Goal: Task Accomplishment & Management: Complete application form

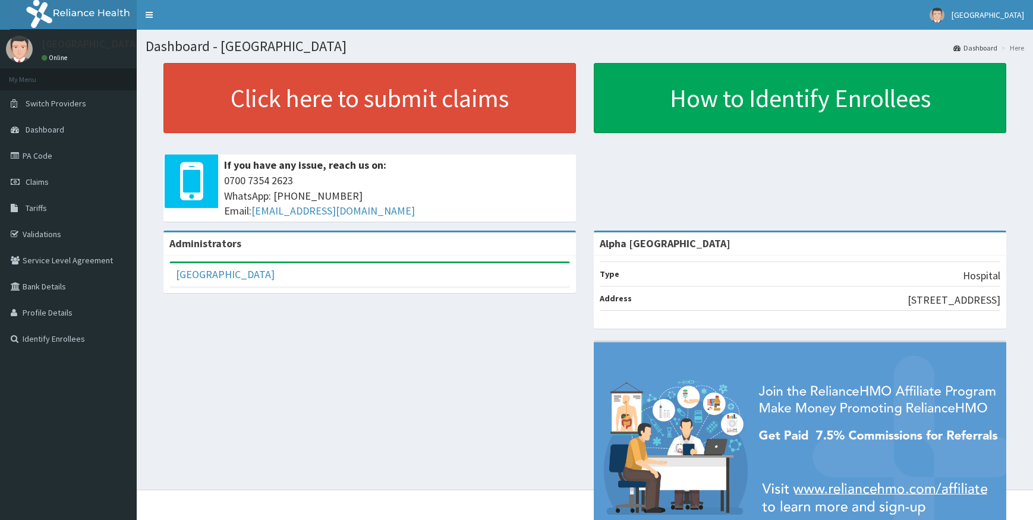
click at [37, 234] on link "Validations" at bounding box center [68, 234] width 137 height 26
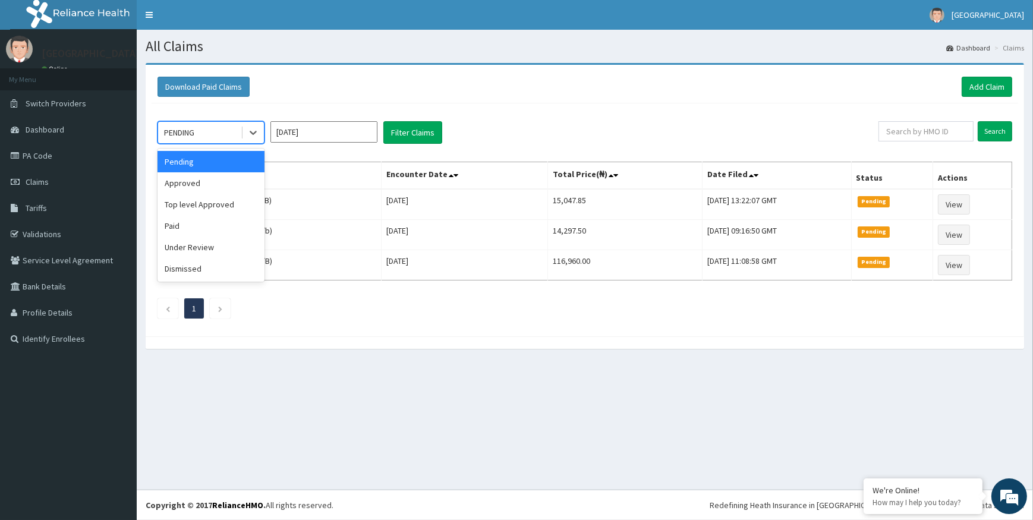
click at [201, 131] on div "PENDING" at bounding box center [199, 132] width 83 height 19
click at [196, 179] on div "Approved" at bounding box center [211, 182] width 107 height 21
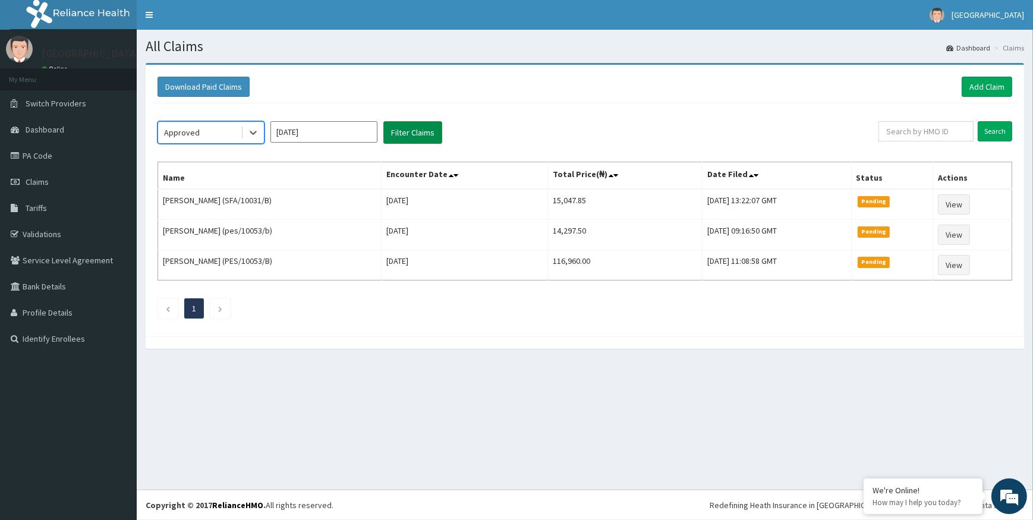
click at [403, 128] on button "Filter Claims" at bounding box center [412, 132] width 59 height 23
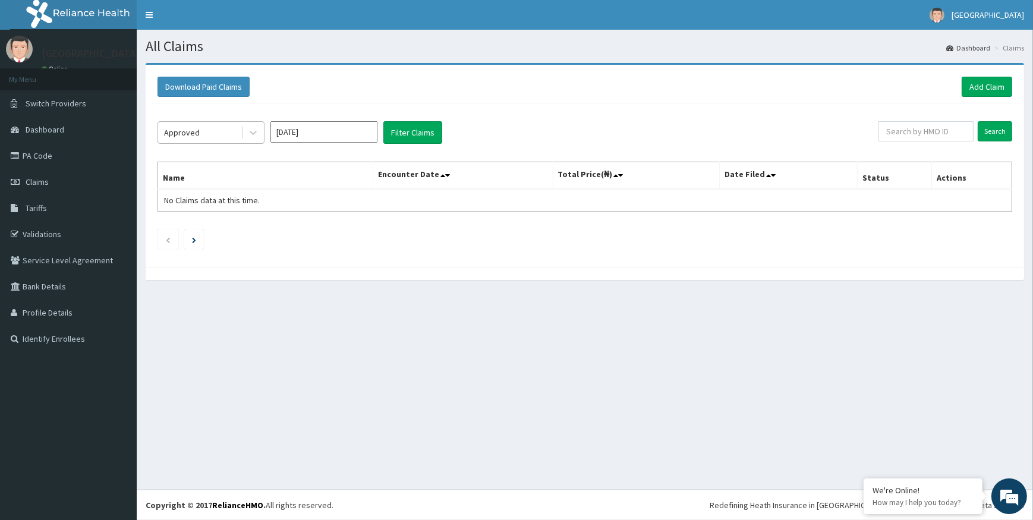
click at [201, 125] on div "Approved" at bounding box center [199, 132] width 83 height 19
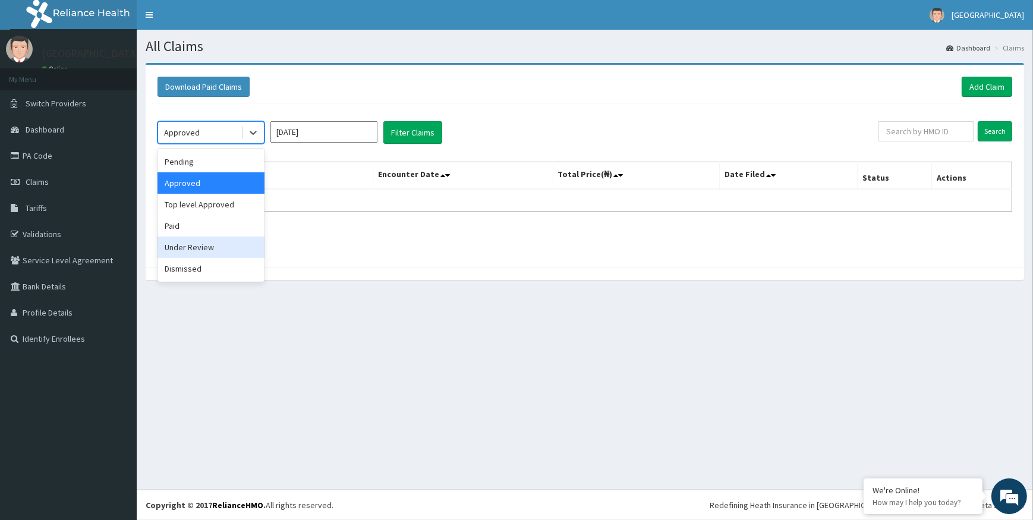
click at [194, 253] on div "Under Review" at bounding box center [211, 247] width 107 height 21
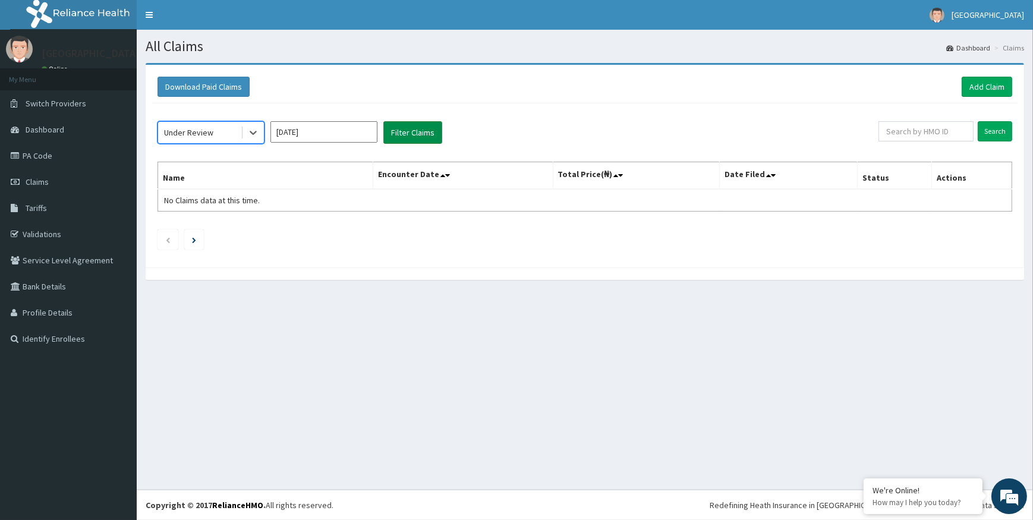
click at [402, 130] on button "Filter Claims" at bounding box center [412, 132] width 59 height 23
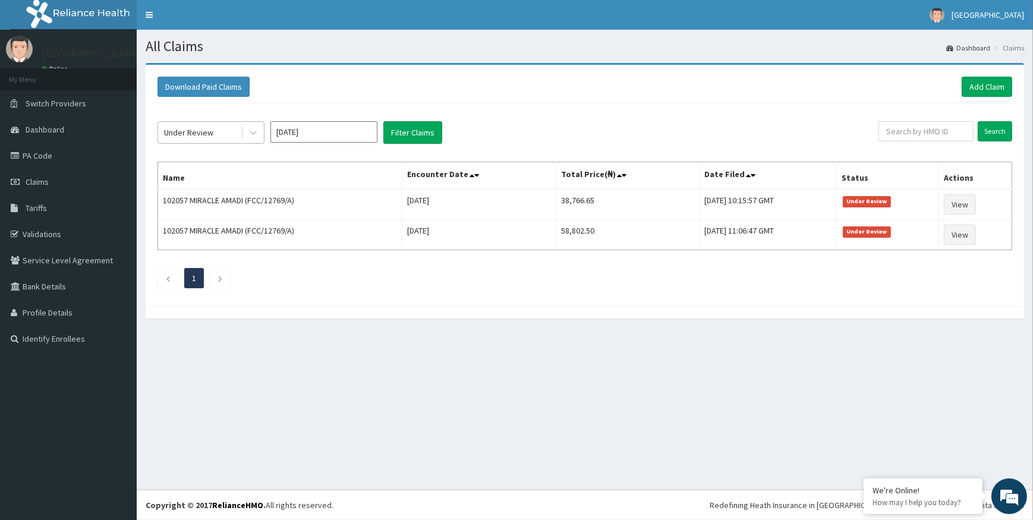
click at [235, 131] on div "Under Review" at bounding box center [199, 132] width 83 height 19
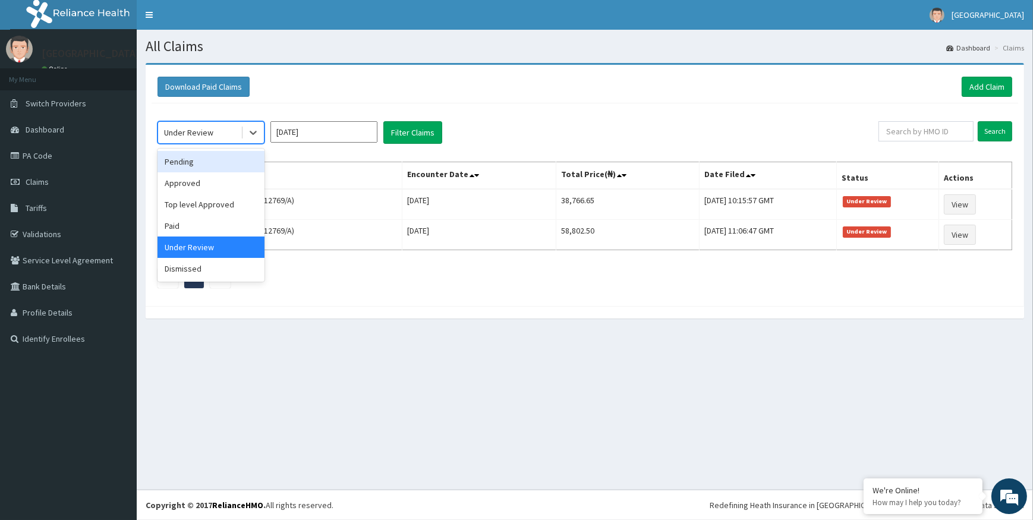
click at [206, 166] on div "Pending" at bounding box center [211, 161] width 107 height 21
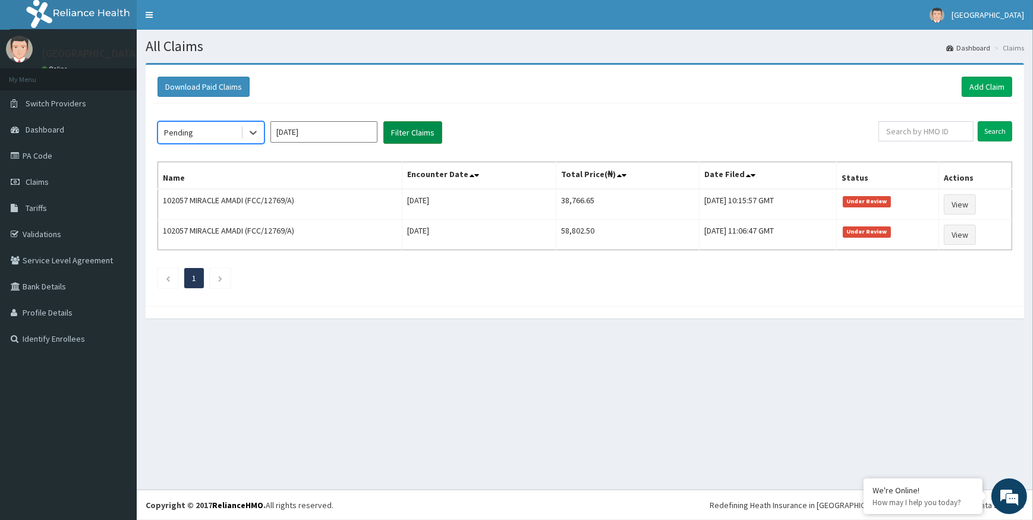
click at [421, 137] on button "Filter Claims" at bounding box center [412, 132] width 59 height 23
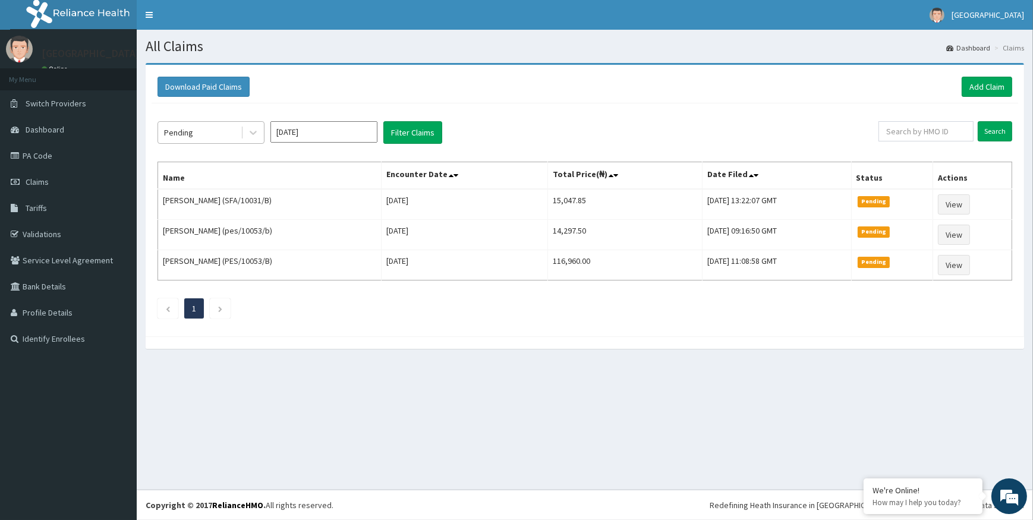
click at [212, 137] on div "Pending" at bounding box center [199, 132] width 83 height 19
click at [643, 407] on div "All Claims Dashboard Claims Download Paid Claims Add Claim × Note you can only …" at bounding box center [585, 260] width 896 height 460
click at [1032, 45] on html "R EL Toggle navigation Alpha Hospital Alpha Hospital - alphagorretti@gmail.com …" at bounding box center [516, 260] width 1033 height 520
click at [409, 133] on button "Filter Claims" at bounding box center [412, 132] width 59 height 23
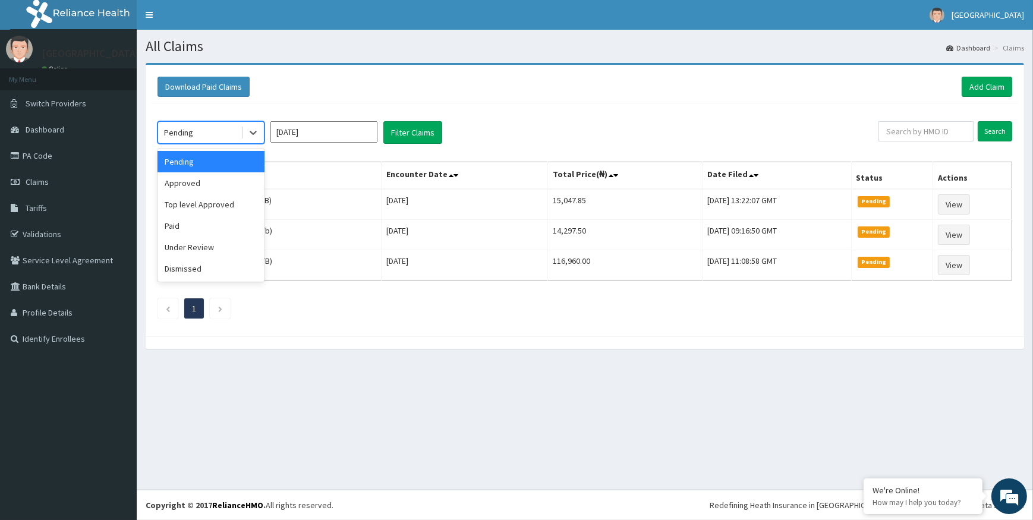
click at [229, 130] on div "Pending" at bounding box center [199, 132] width 83 height 19
click at [196, 202] on div "Top level Approved" at bounding box center [211, 204] width 107 height 21
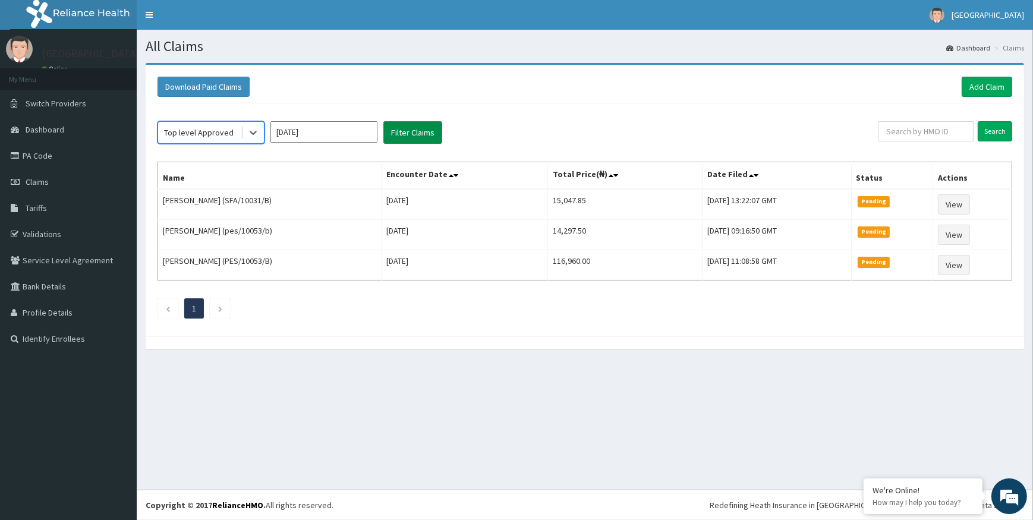
click at [417, 136] on button "Filter Claims" at bounding box center [412, 132] width 59 height 23
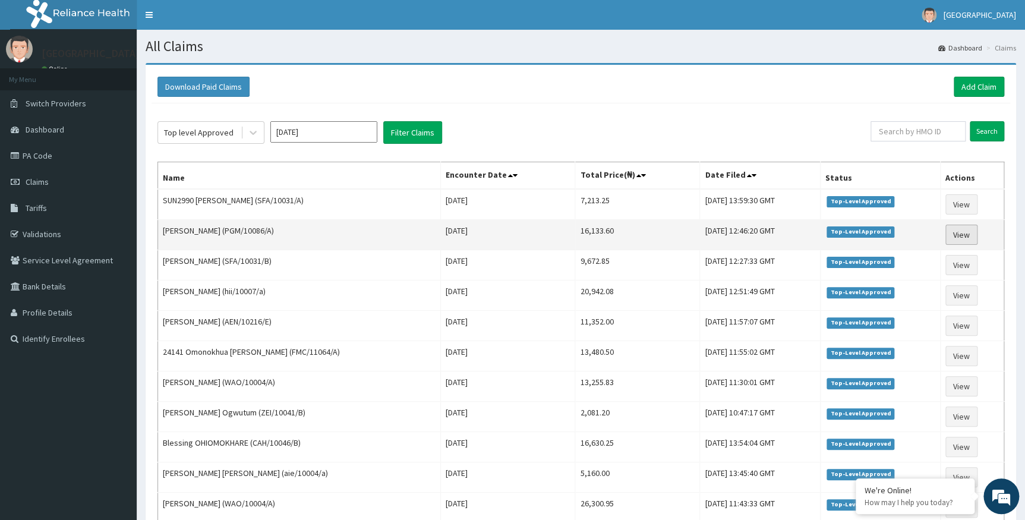
click at [973, 233] on link "View" at bounding box center [962, 235] width 32 height 20
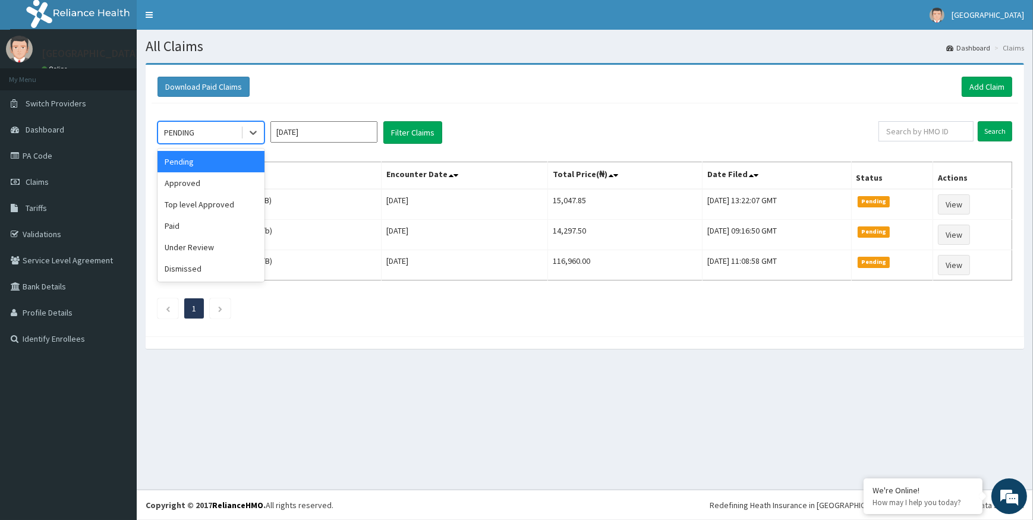
click at [219, 127] on div "PENDING" at bounding box center [199, 132] width 83 height 19
click at [219, 202] on div "Top level Approved" at bounding box center [211, 204] width 107 height 21
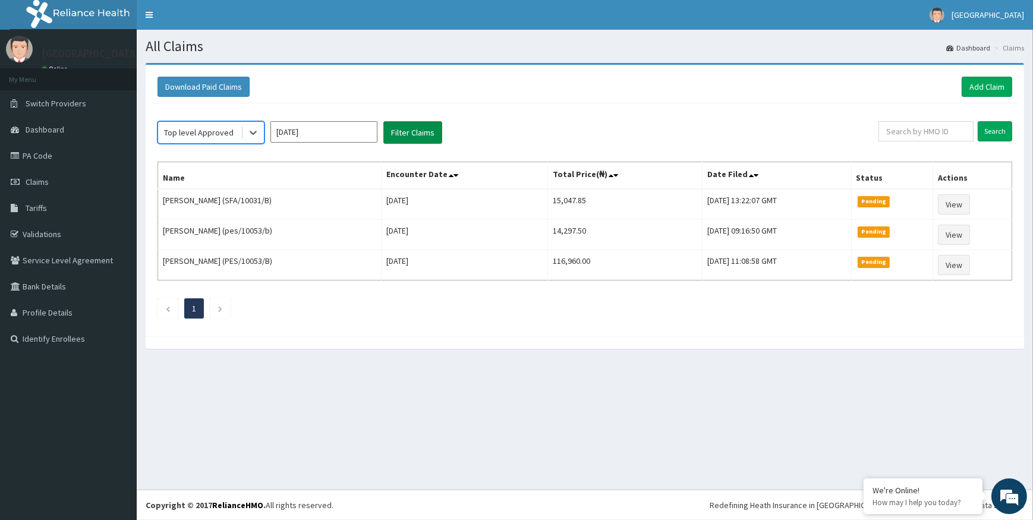
click at [436, 136] on button "Filter Claims" at bounding box center [412, 132] width 59 height 23
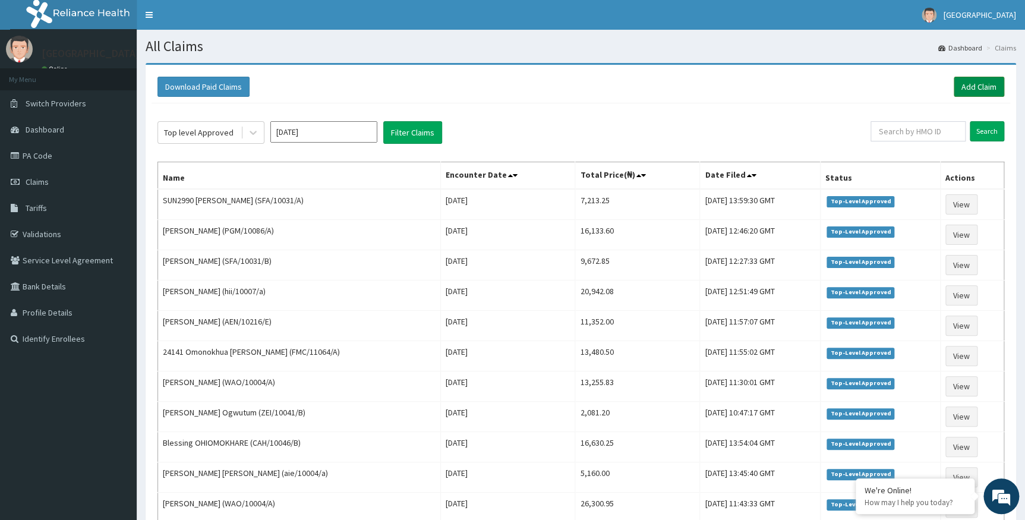
click at [978, 89] on link "Add Claim" at bounding box center [979, 87] width 51 height 20
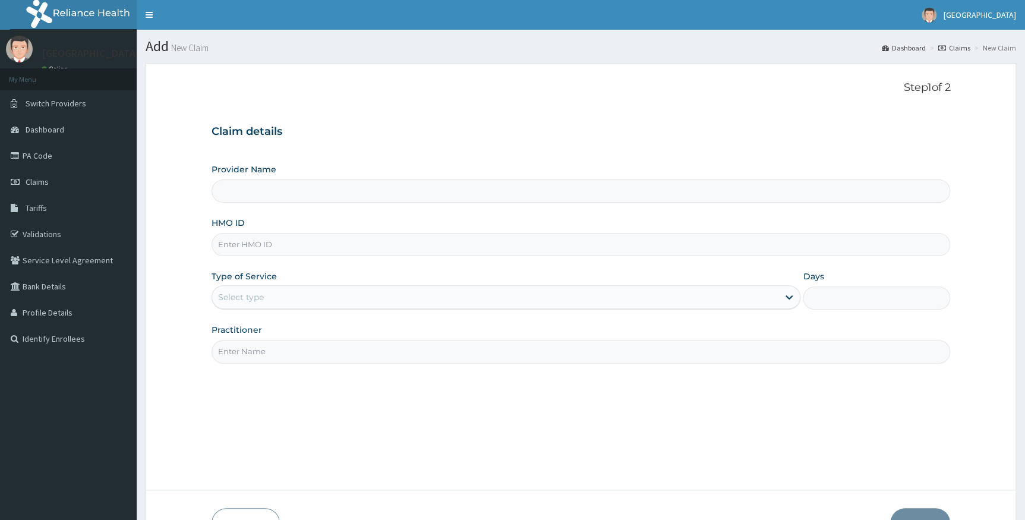
type input "Alpha Gorretti Hospital"
click at [244, 244] on input "HMO ID" at bounding box center [581, 244] width 739 height 23
type input "PGM/10086/A"
click at [266, 292] on div "Select type" at bounding box center [495, 297] width 567 height 19
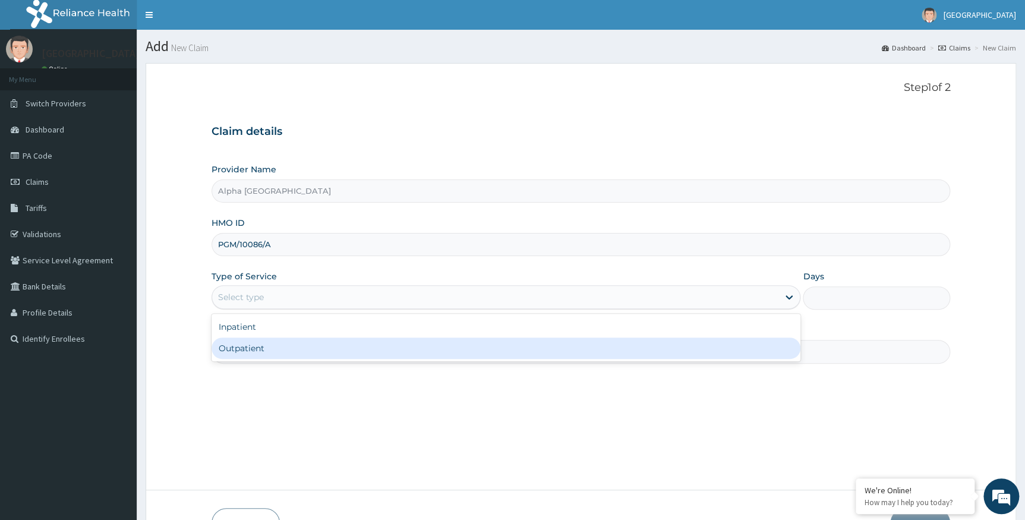
click at [256, 347] on div "Outpatient" at bounding box center [507, 348] width 590 height 21
type input "1"
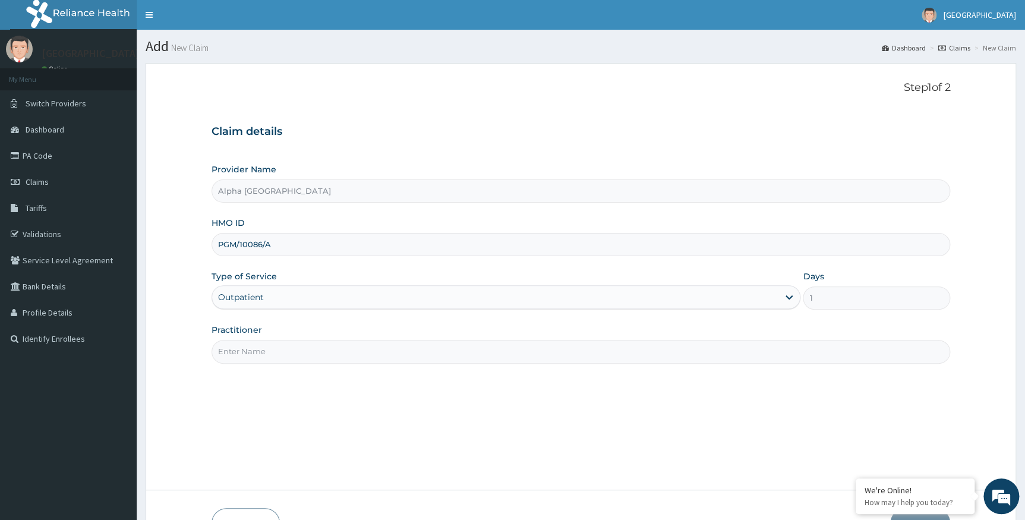
click at [262, 350] on input "Practitioner" at bounding box center [581, 351] width 739 height 23
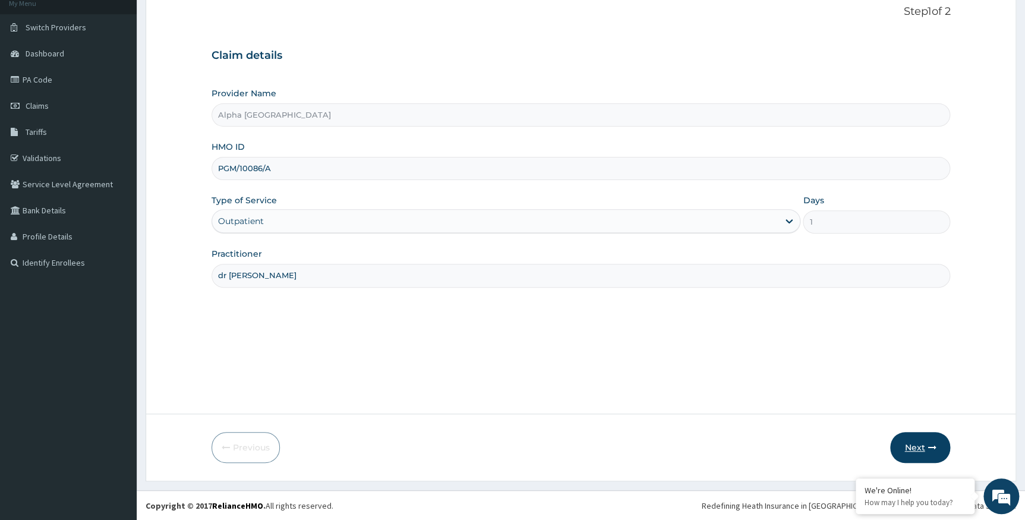
type input "dr chukwumati"
click at [915, 444] on button "Next" at bounding box center [920, 447] width 60 height 31
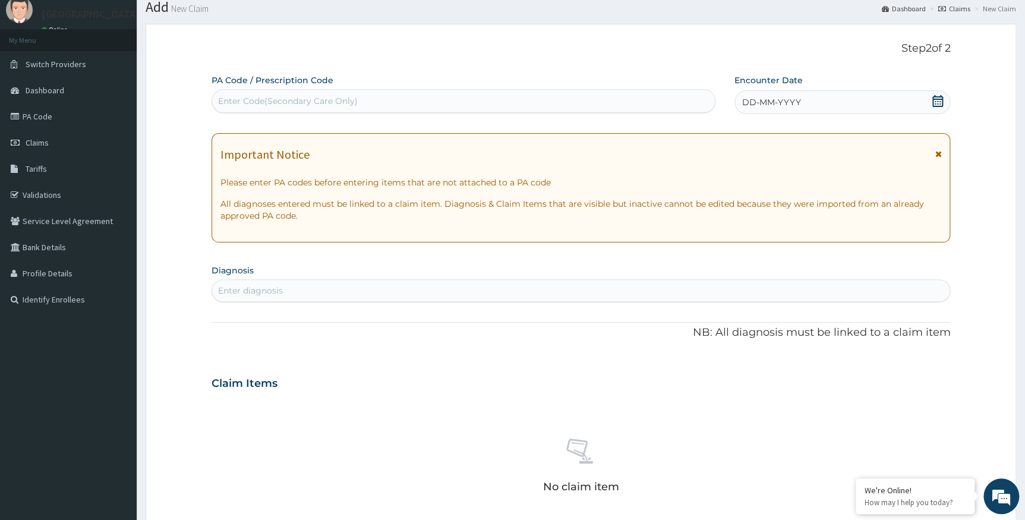
scroll to position [22, 0]
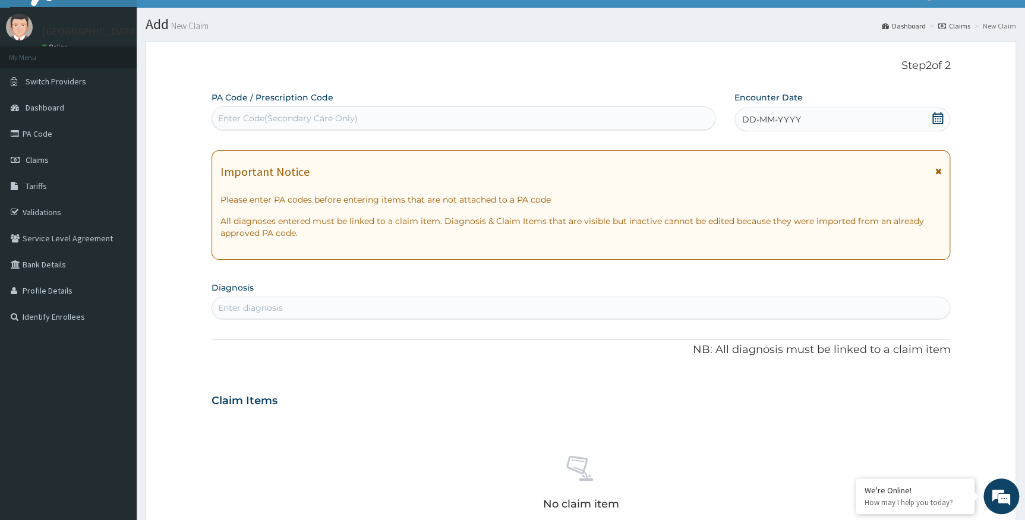
click at [932, 114] on icon at bounding box center [938, 118] width 12 height 12
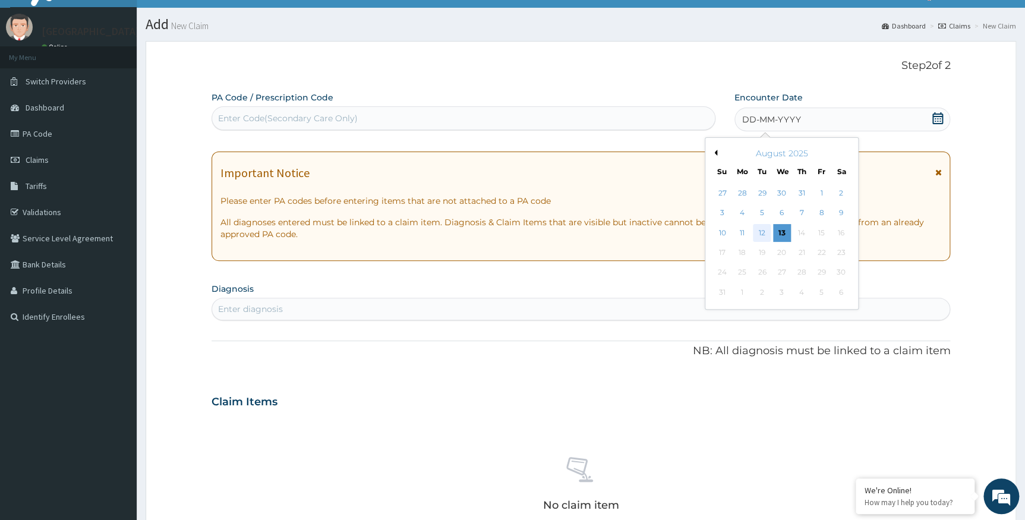
click at [757, 234] on div "12" at bounding box center [762, 233] width 18 height 18
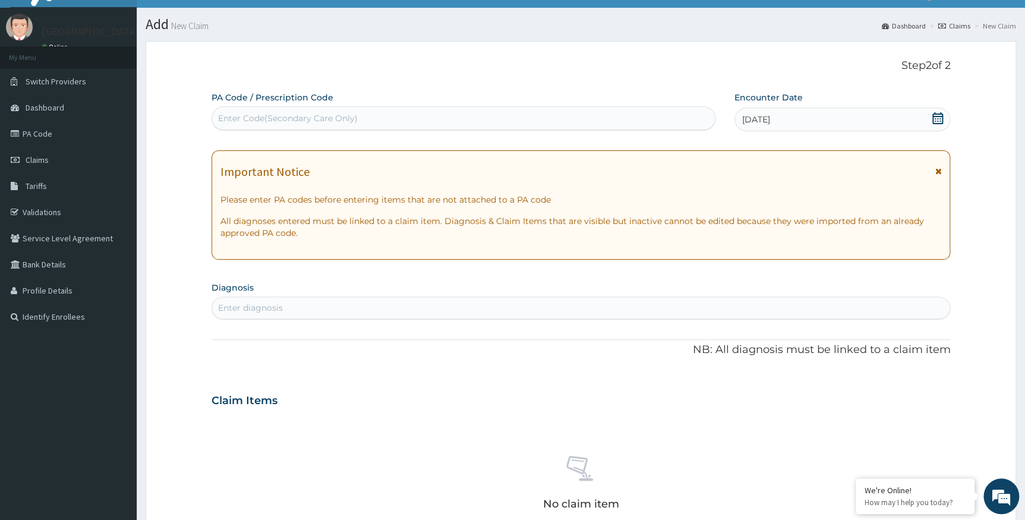
click at [437, 298] on div "Enter diagnosis" at bounding box center [581, 307] width 738 height 19
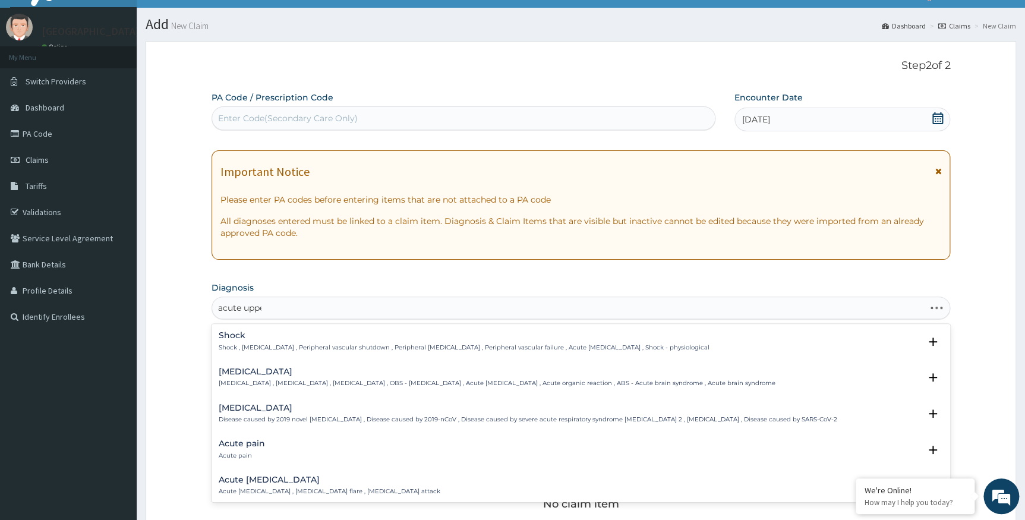
type input "acute upper"
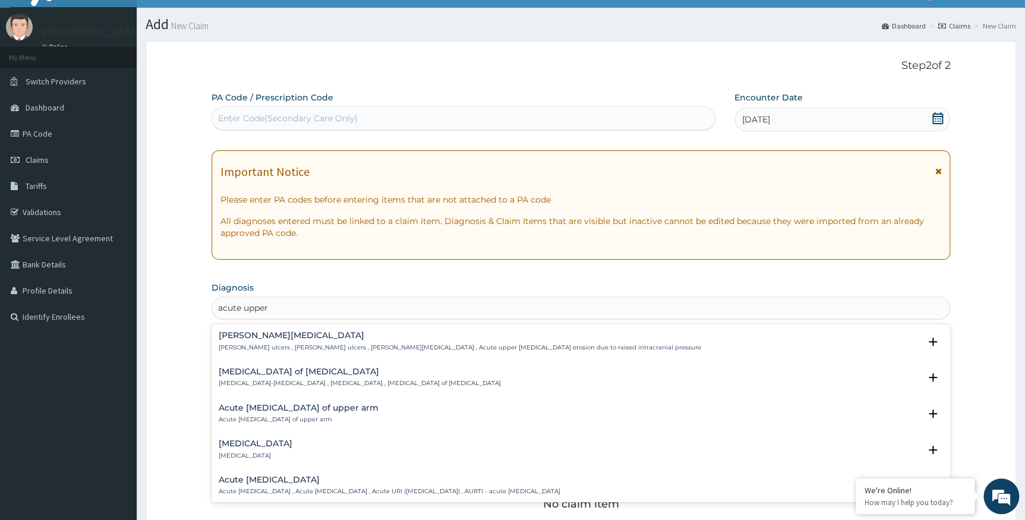
click at [322, 480] on h4 "Acute upper respiratory infection" at bounding box center [390, 480] width 342 height 9
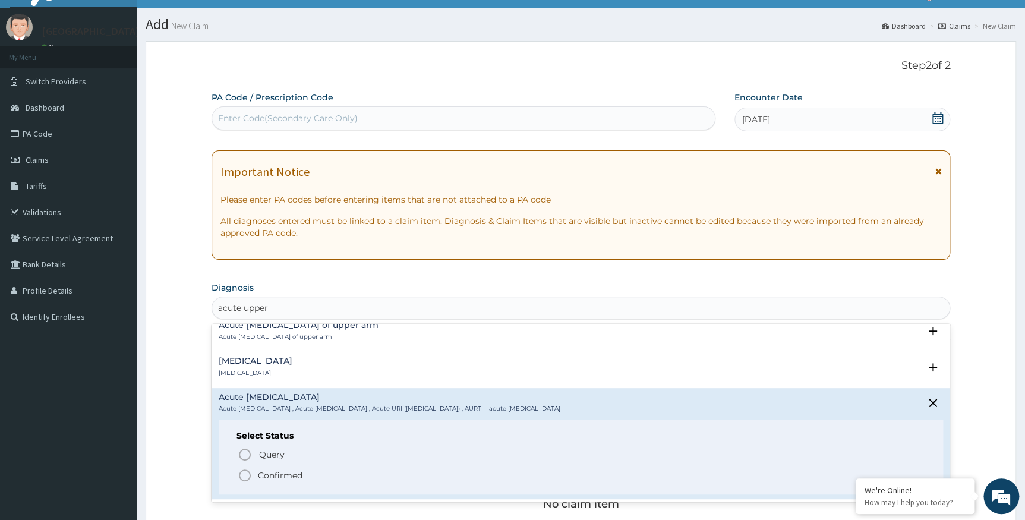
scroll to position [162, 0]
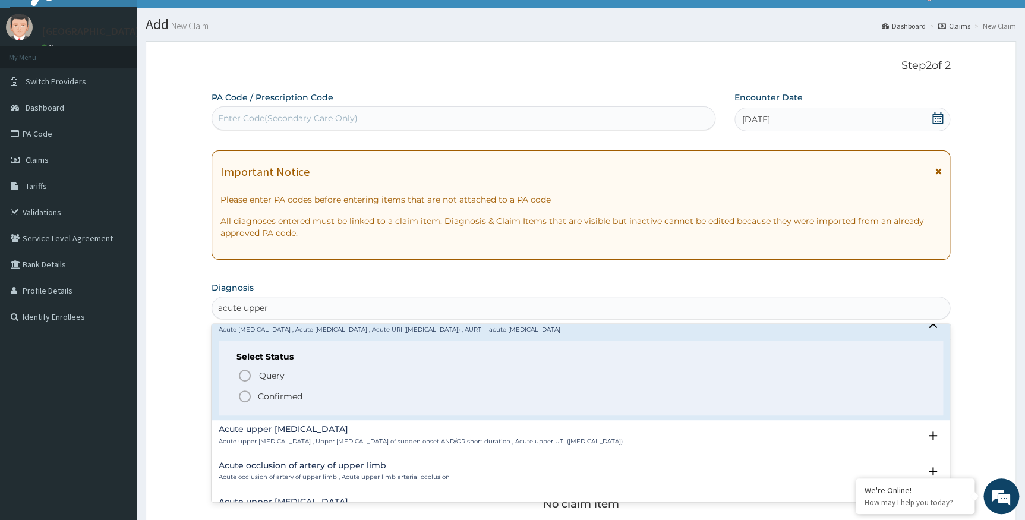
click at [273, 389] on span "Confirmed" at bounding box center [582, 396] width 688 height 14
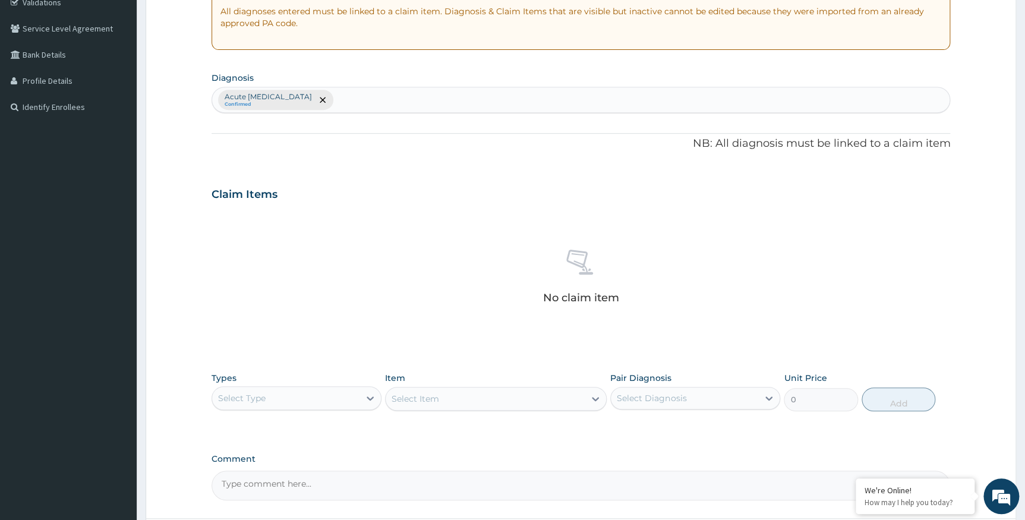
scroll to position [238, 0]
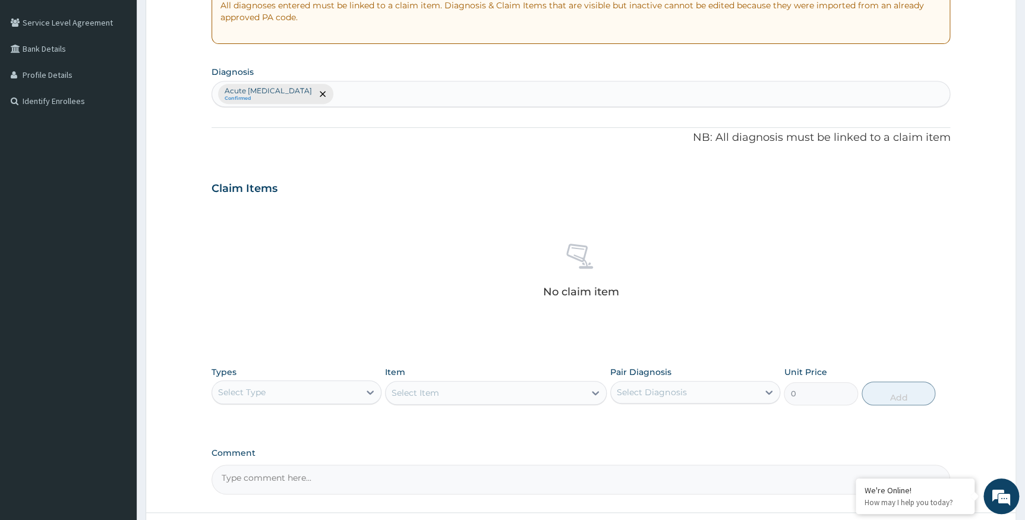
click at [260, 391] on div "Select Type" at bounding box center [242, 392] width 48 height 12
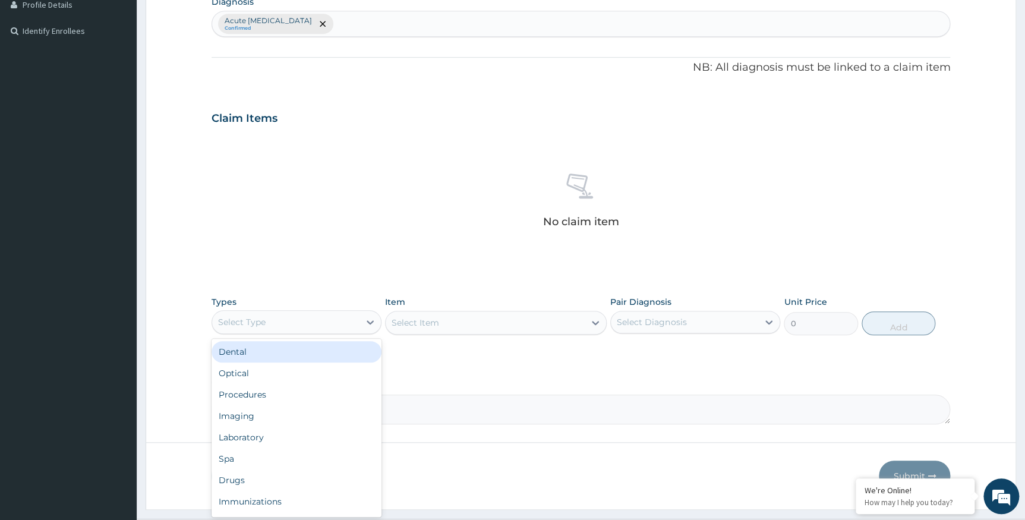
scroll to position [336, 0]
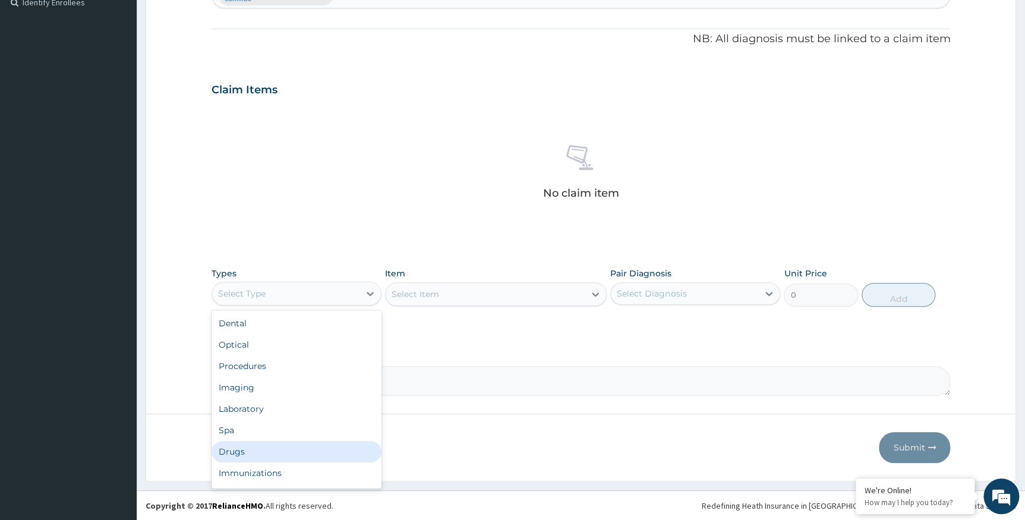
click at [238, 447] on div "Drugs" at bounding box center [297, 451] width 170 height 21
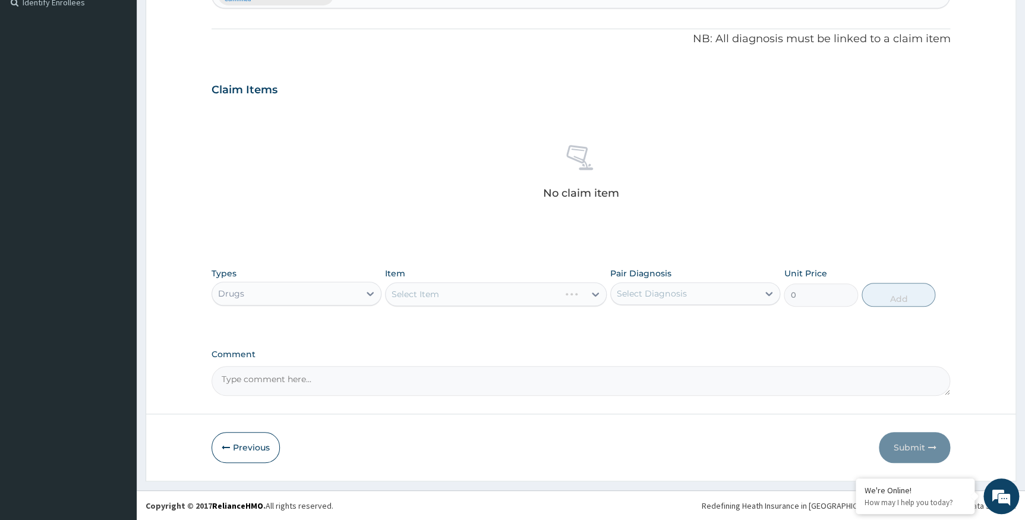
click at [431, 304] on div "Select Item" at bounding box center [496, 294] width 222 height 24
click at [433, 301] on div "Select Item" at bounding box center [496, 294] width 222 height 24
click at [434, 296] on div "Select Item" at bounding box center [496, 294] width 222 height 24
click at [434, 295] on div "Select Item" at bounding box center [496, 294] width 222 height 24
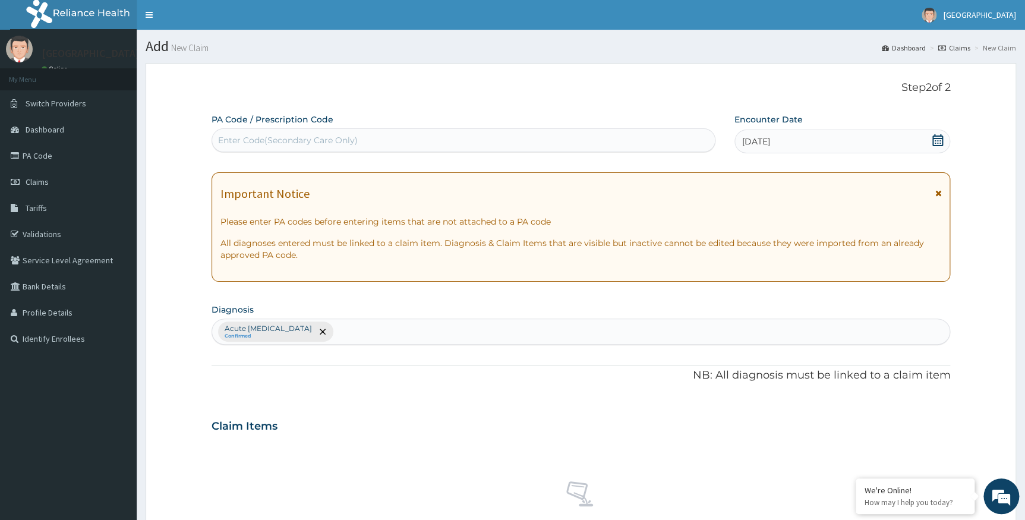
scroll to position [0, 0]
click at [328, 328] on span "remove selection option" at bounding box center [322, 331] width 11 height 11
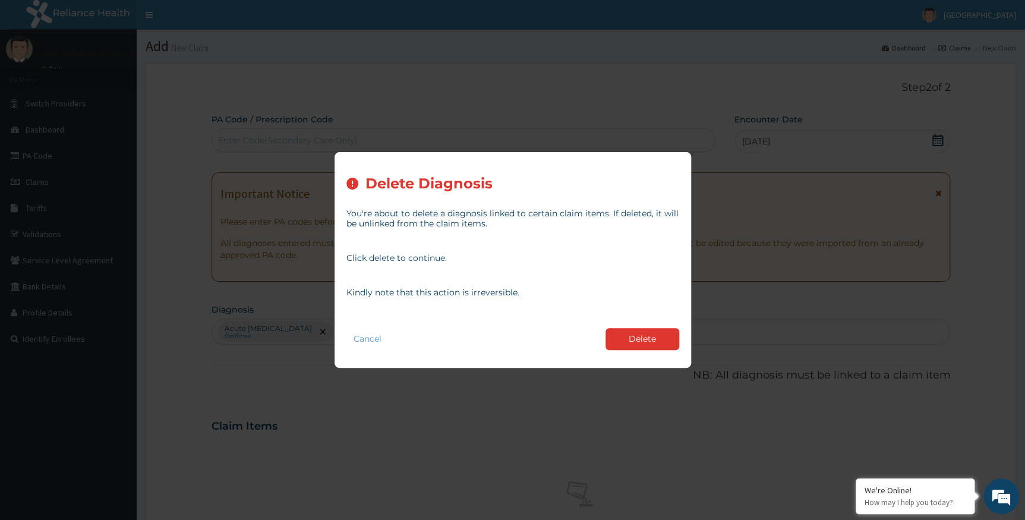
click at [330, 329] on div "Delete Diagnosis You're about to delete a diagnosis linked to certain claim ite…" at bounding box center [512, 260] width 1025 height 520
click at [637, 339] on button "Delete" at bounding box center [643, 339] width 74 height 22
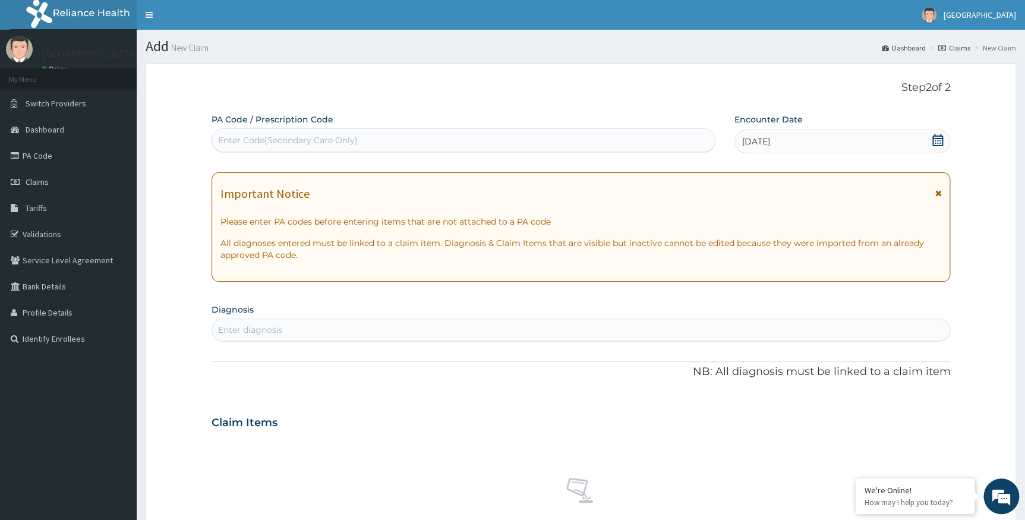
click at [318, 323] on div "Enter diagnosis" at bounding box center [581, 329] width 738 height 19
type input "pharyngi"
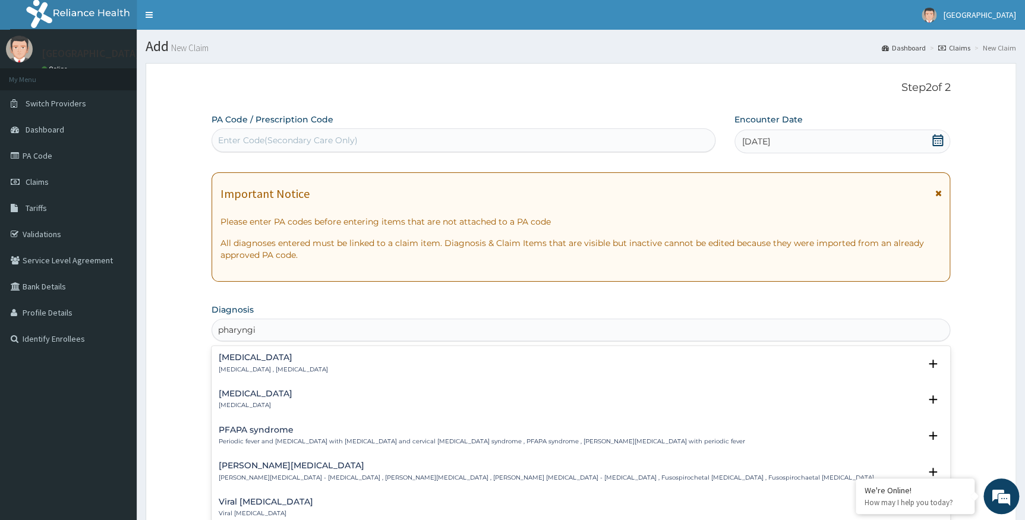
click at [248, 399] on div "Pharyngitis Pharyngitis" at bounding box center [256, 399] width 74 height 21
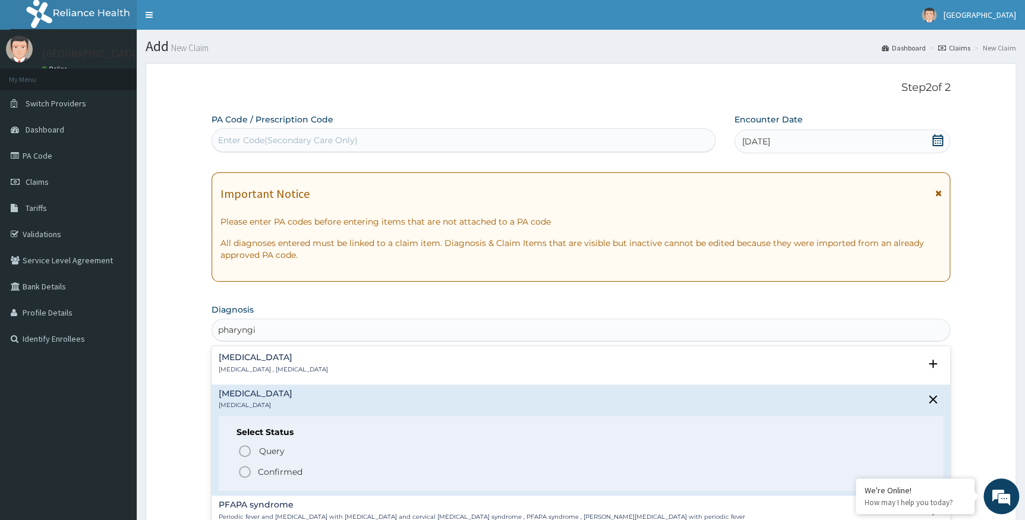
click at [269, 468] on p "Confirmed" at bounding box center [280, 472] width 45 height 12
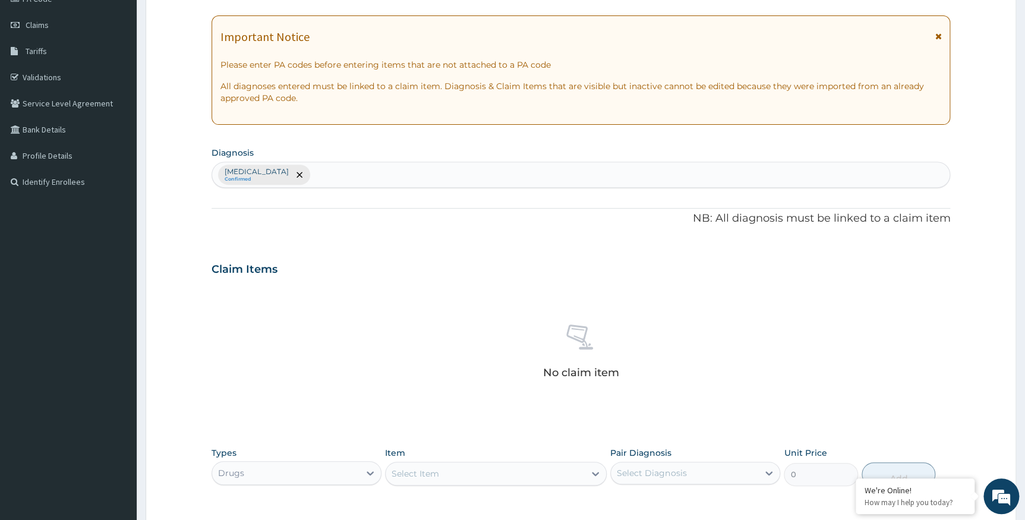
scroll to position [336, 0]
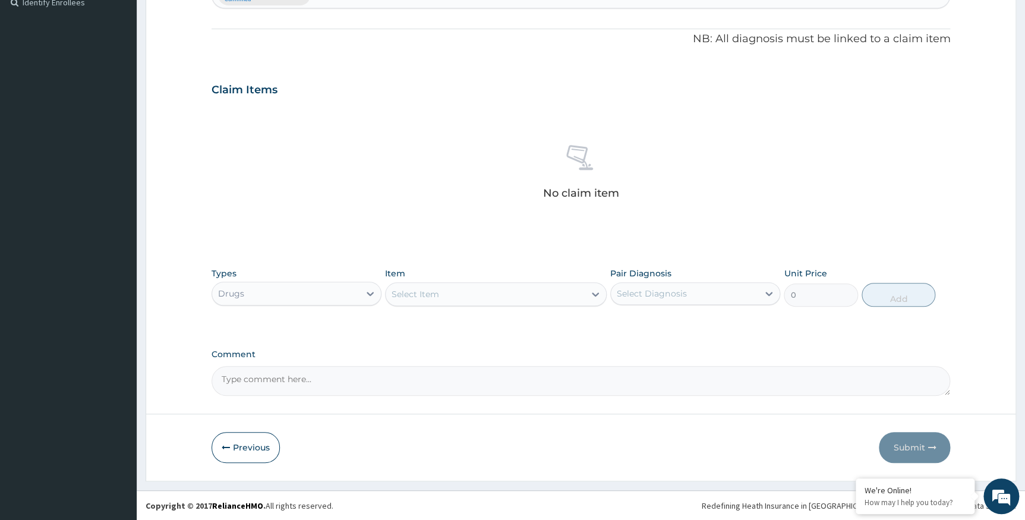
click at [444, 285] on div "Select Item" at bounding box center [485, 294] width 199 height 19
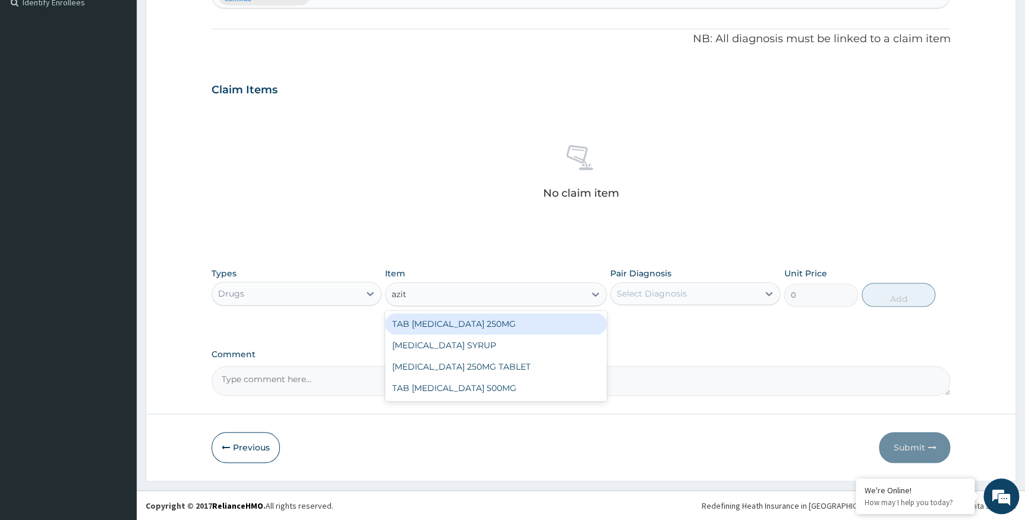
type input "azith"
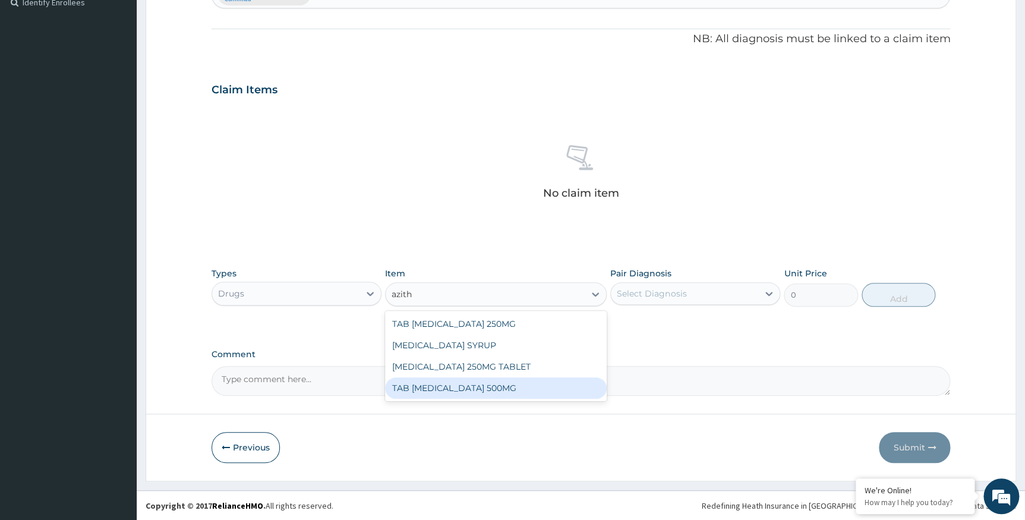
click at [502, 385] on div "TAB AZITHROMYCIN 500MG" at bounding box center [496, 387] width 222 height 21
type input "350"
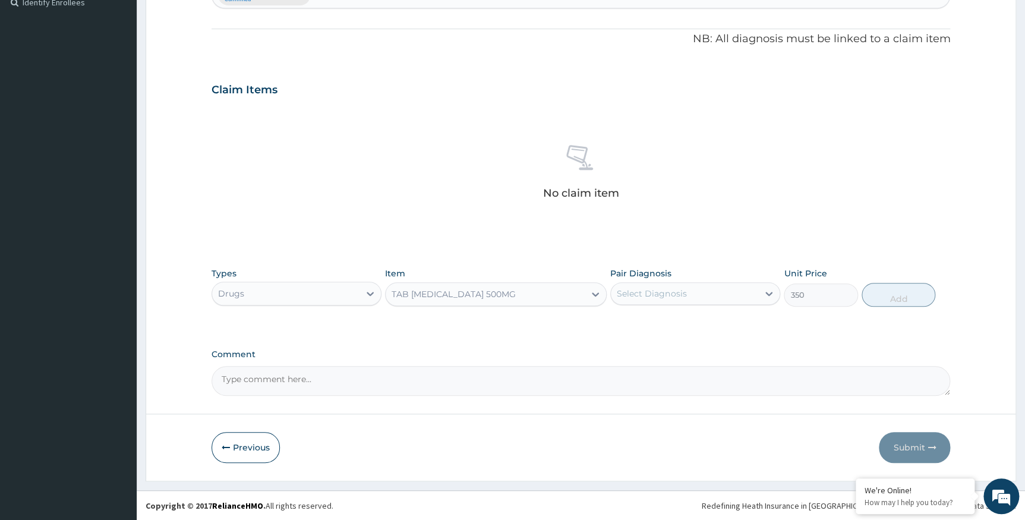
click at [692, 295] on div "Select Diagnosis" at bounding box center [684, 293] width 147 height 19
click at [678, 322] on label "Pharyngitis" at bounding box center [667, 323] width 74 height 12
checkbox input "true"
click at [884, 295] on button "Add" at bounding box center [899, 295] width 74 height 24
type input "0"
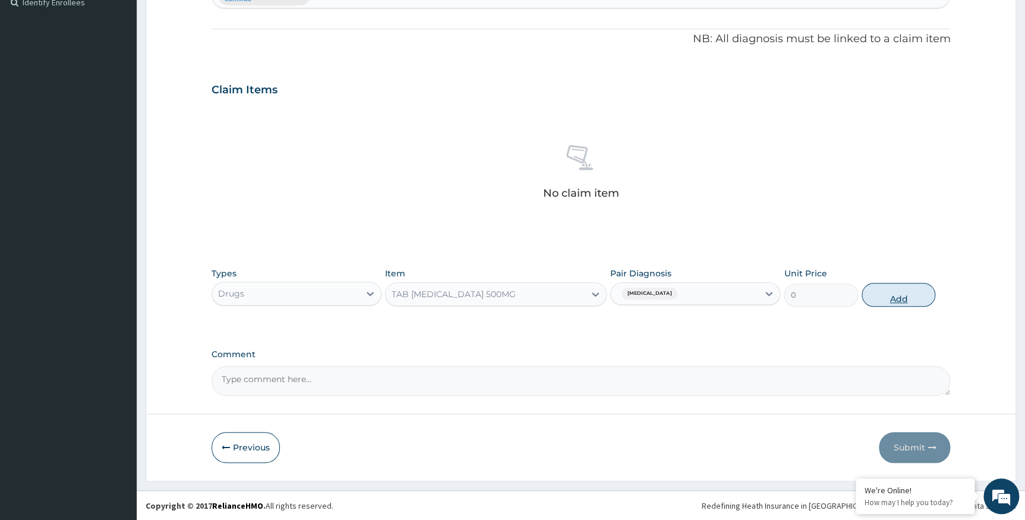
scroll to position [279, 0]
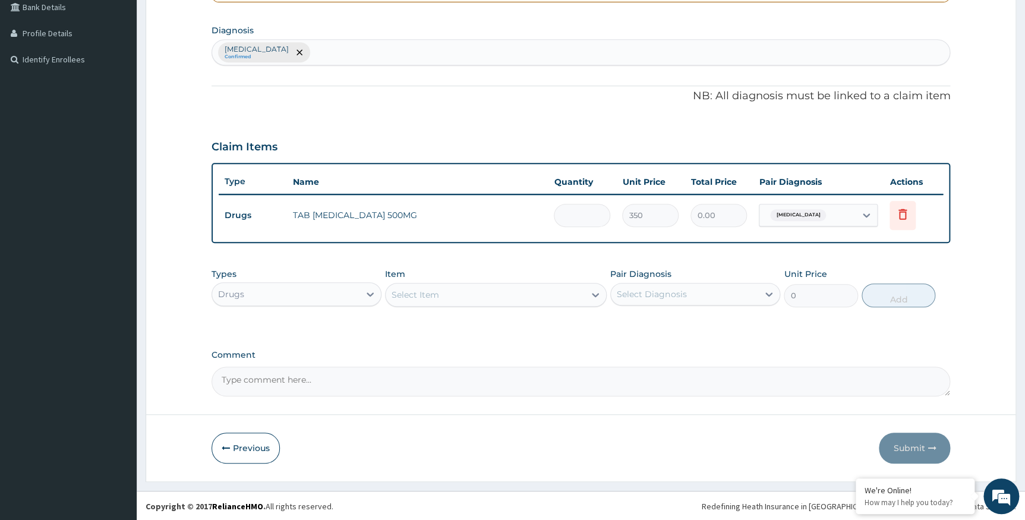
type input "0.00"
type input "5"
type input "1750.00"
type input "5"
click at [895, 442] on button "Submit" at bounding box center [914, 448] width 71 height 31
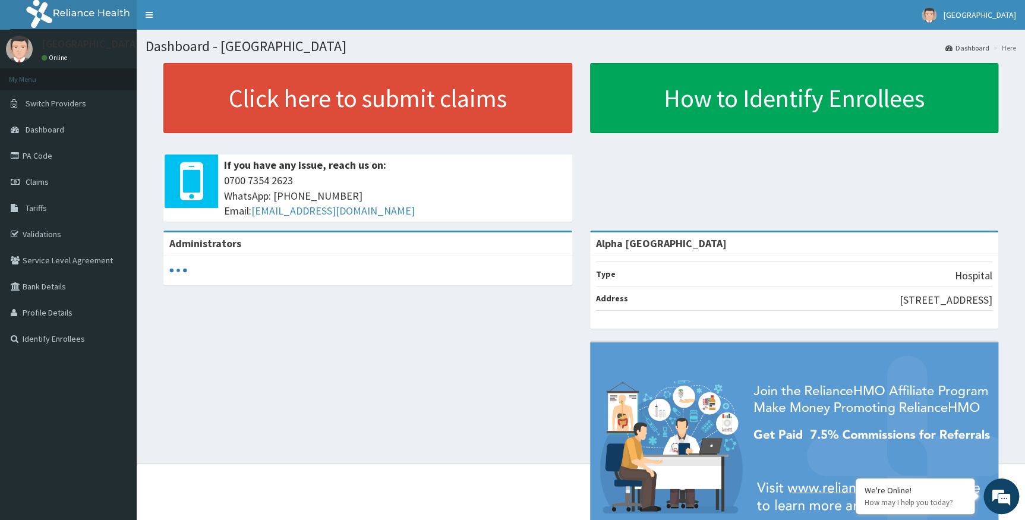
click at [58, 156] on link "PA Code" at bounding box center [68, 156] width 137 height 26
